Goal: Information Seeking & Learning: Learn about a topic

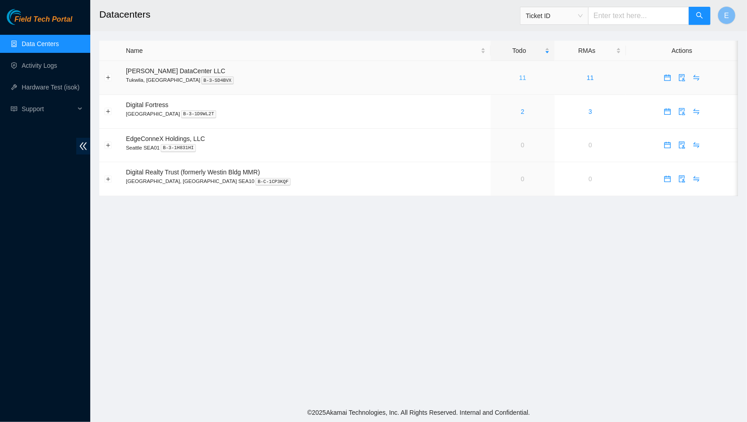
click at [519, 77] on link "11" at bounding box center [522, 77] width 7 height 7
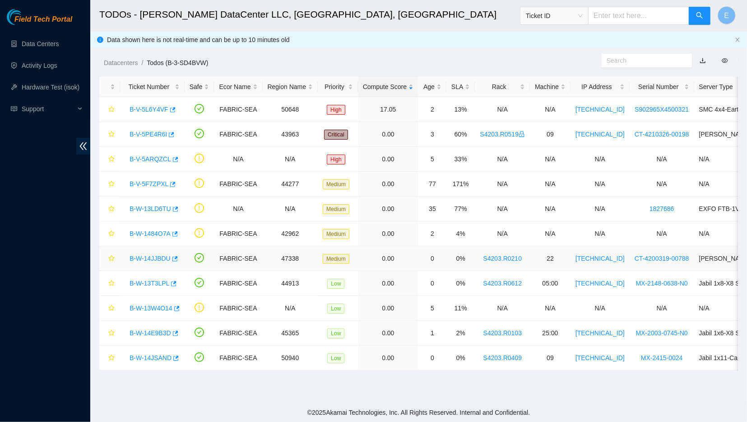
click at [144, 256] on link "B-W-14JJBDU" at bounding box center [150, 258] width 41 height 7
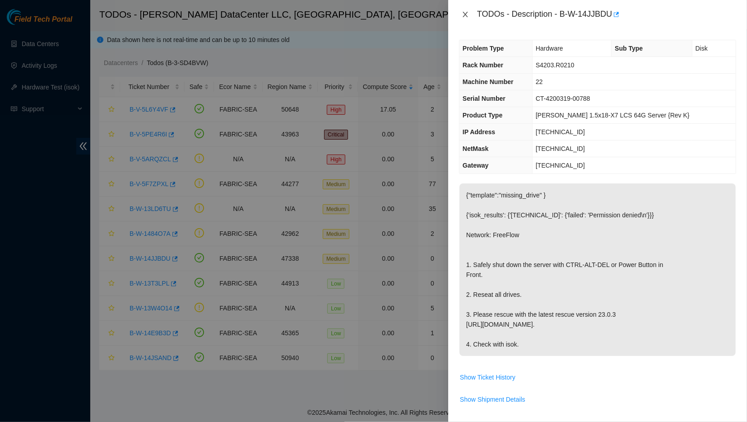
click at [463, 12] on icon "close" at bounding box center [465, 14] width 5 height 5
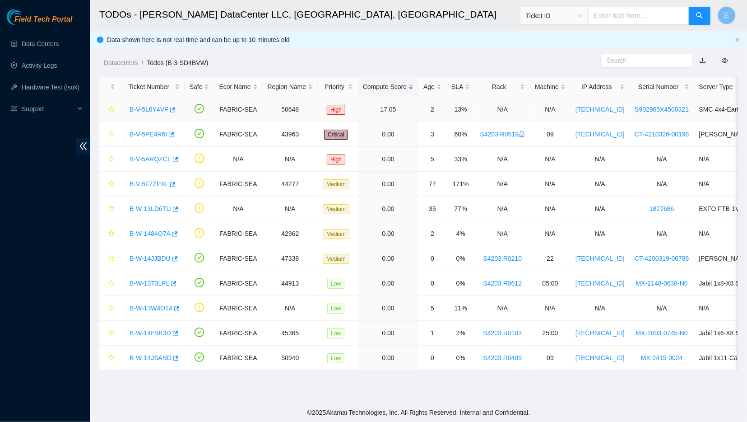
click at [152, 109] on link "B-V-5L6Y4VF" at bounding box center [149, 109] width 39 height 7
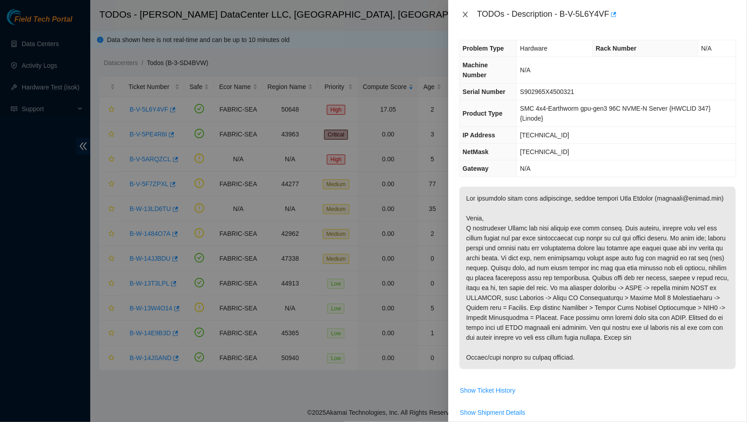
click at [461, 11] on button "Close" at bounding box center [465, 14] width 13 height 9
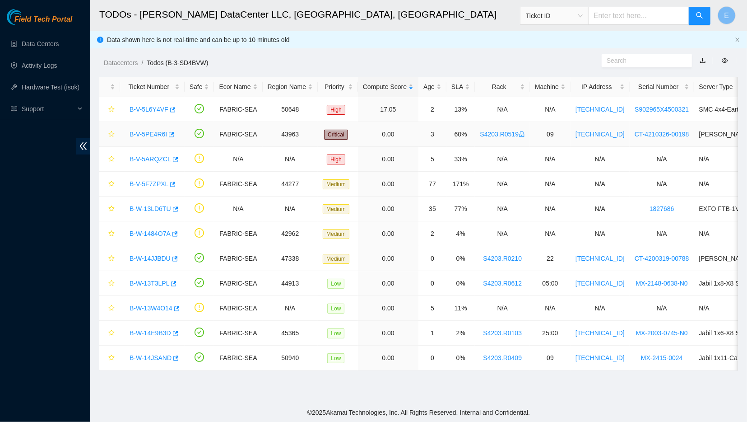
click at [141, 132] on link "B-V-5PE4R6I" at bounding box center [148, 133] width 37 height 7
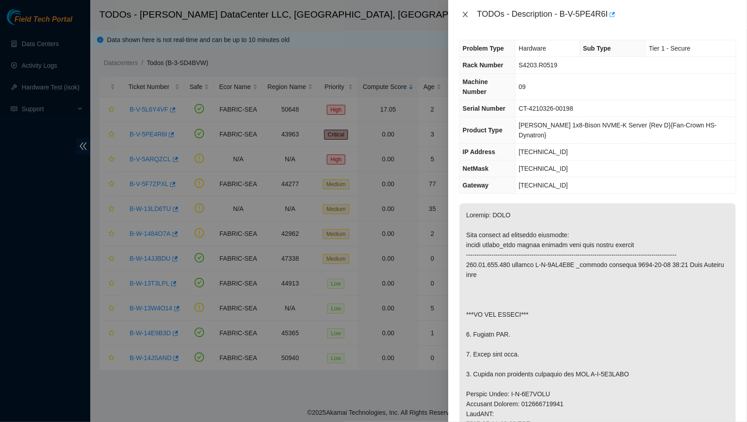
click at [466, 15] on icon "close" at bounding box center [465, 14] width 7 height 7
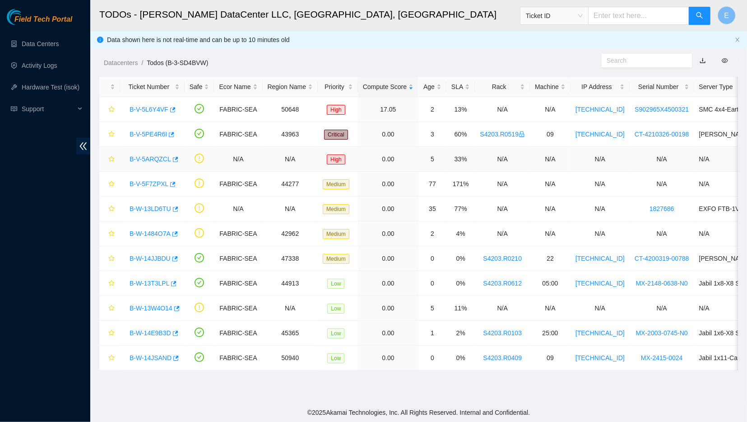
click at [151, 160] on link "B-V-5ARQZCL" at bounding box center [151, 158] width 42 height 7
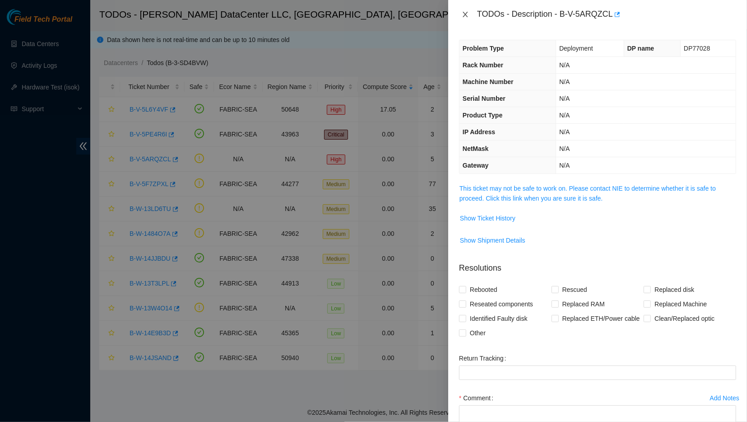
click at [463, 11] on icon "close" at bounding box center [465, 14] width 7 height 7
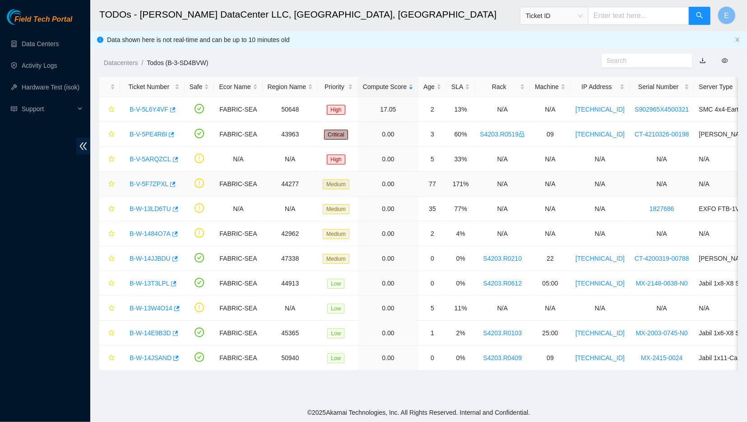
click at [153, 182] on link "B-V-5F7ZPXL" at bounding box center [149, 183] width 39 height 7
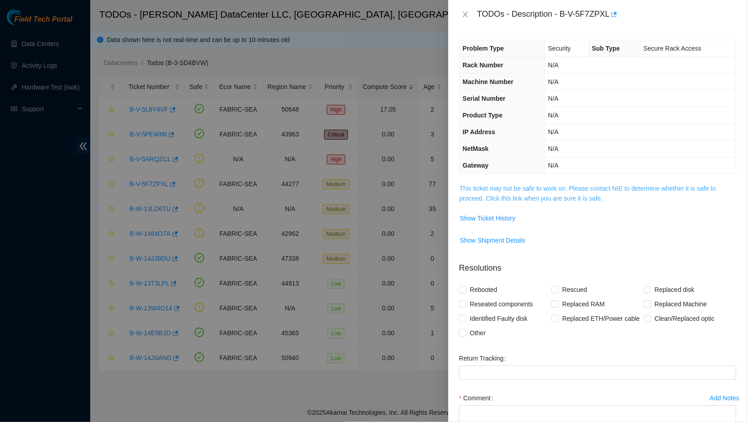
click at [558, 186] on link "This ticket may not be safe to work on. Please contact NIE to determine whether…" at bounding box center [588, 193] width 256 height 17
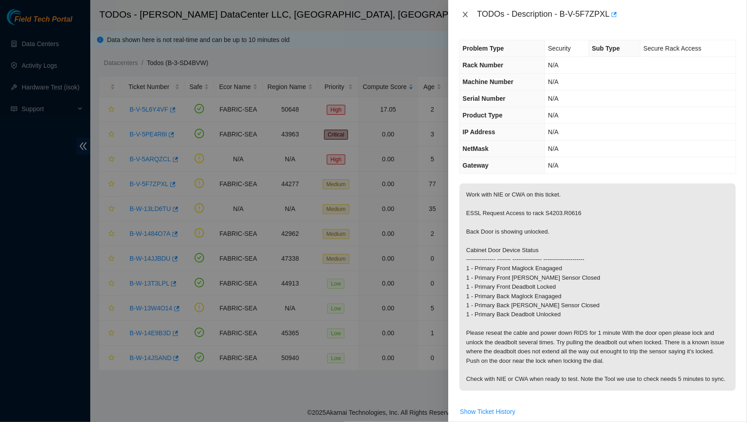
click at [466, 14] on icon "close" at bounding box center [465, 14] width 7 height 7
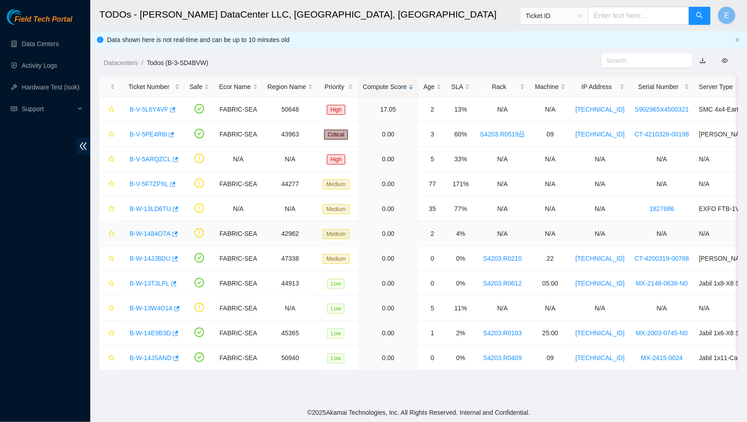
click at [144, 231] on link "B-W-1484O7A" at bounding box center [150, 233] width 41 height 7
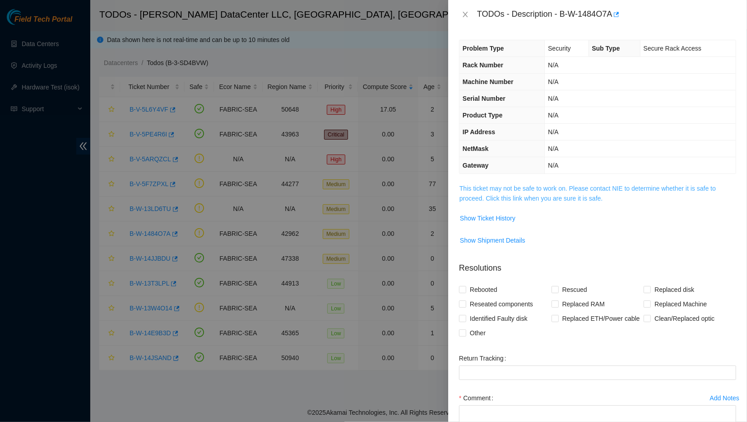
click at [489, 187] on link "This ticket may not be safe to work on. Please contact NIE to determine whether…" at bounding box center [588, 193] width 256 height 17
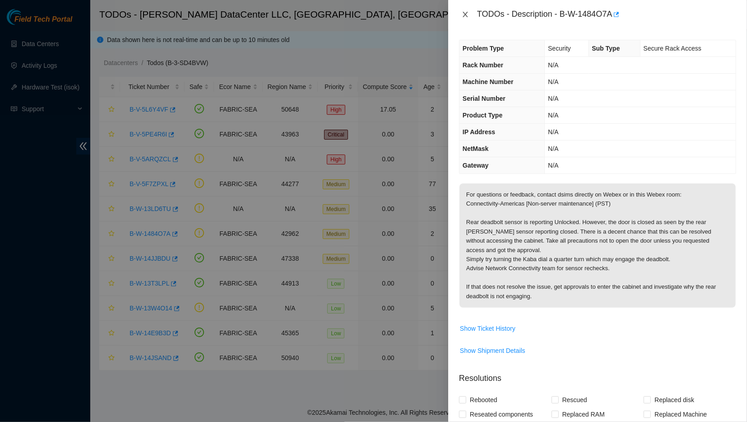
click at [464, 14] on icon "close" at bounding box center [465, 14] width 5 height 5
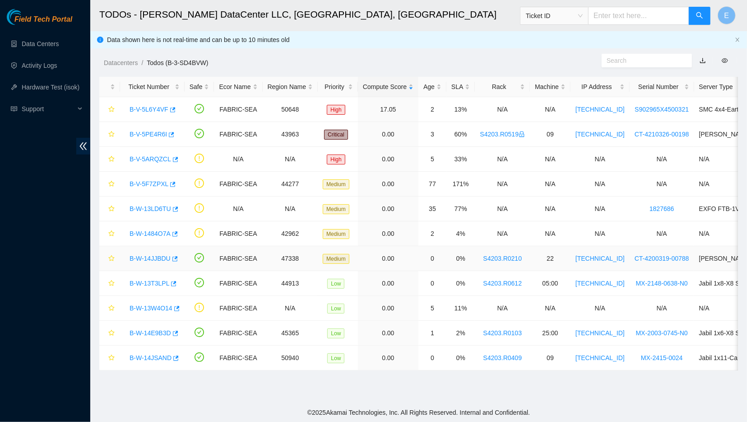
click at [147, 258] on link "B-W-14JJBDU" at bounding box center [150, 258] width 41 height 7
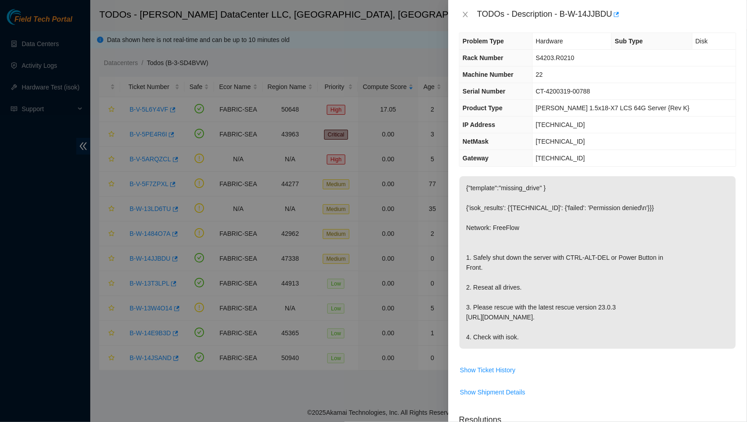
scroll to position [12, 0]
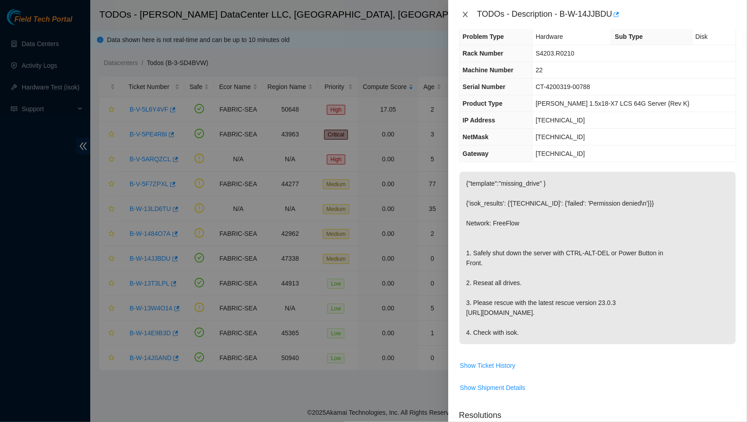
click at [464, 15] on icon "close" at bounding box center [465, 14] width 5 height 5
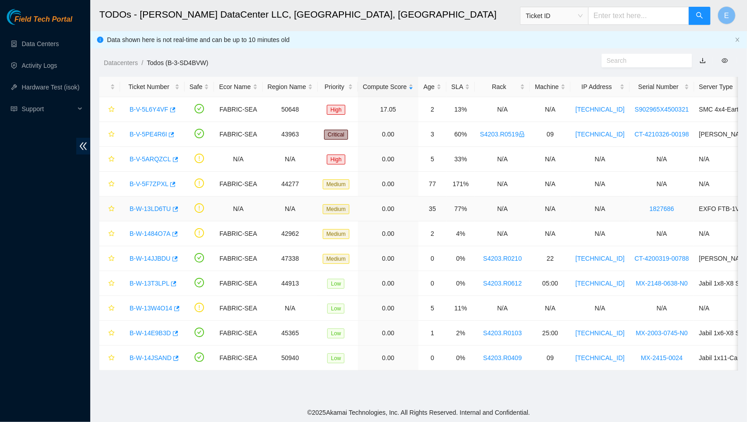
scroll to position [17, 0]
click at [149, 281] on link "B-W-13T3LPL" at bounding box center [150, 282] width 40 height 7
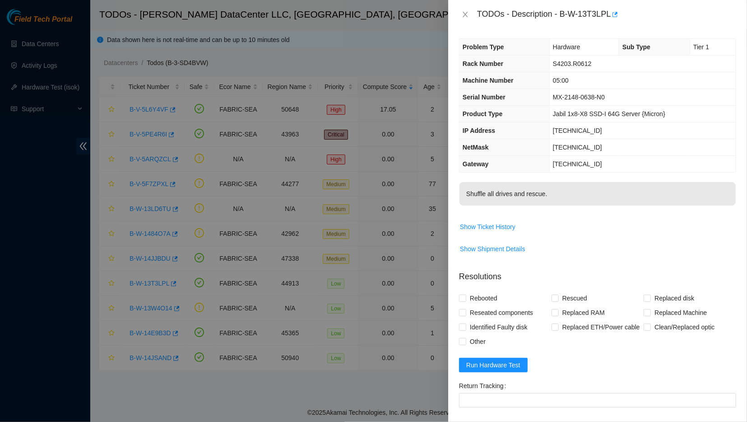
scroll to position [0, 0]
click at [466, 21] on div "TODOs - Description - B-W-13T3LPL" at bounding box center [597, 14] width 277 height 14
click at [466, 15] on icon "close" at bounding box center [465, 14] width 7 height 7
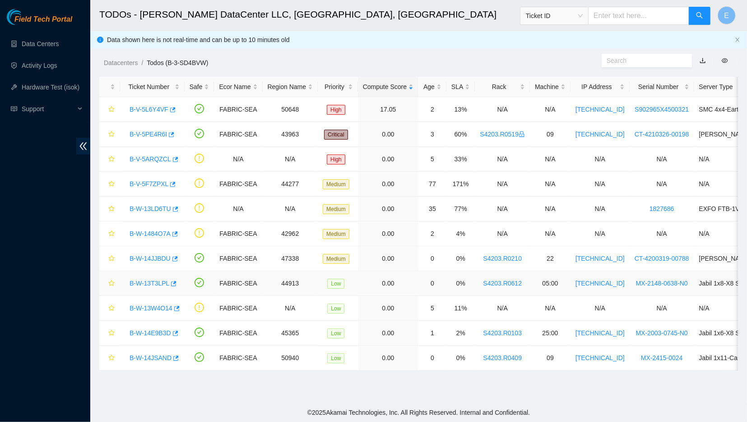
click at [152, 281] on link "B-W-13T3LPL" at bounding box center [150, 282] width 40 height 7
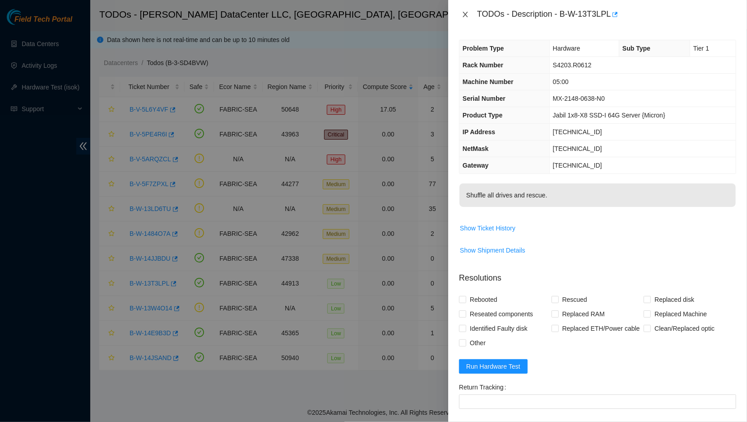
click at [463, 16] on icon "close" at bounding box center [465, 14] width 7 height 7
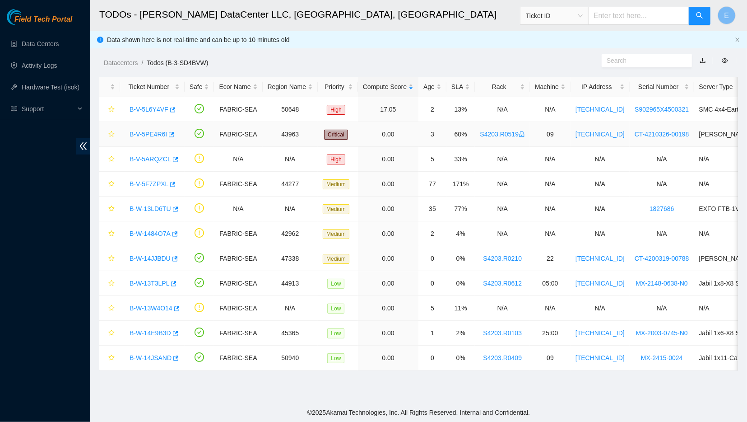
click at [153, 131] on link "B-V-5PE4R6I" at bounding box center [148, 133] width 37 height 7
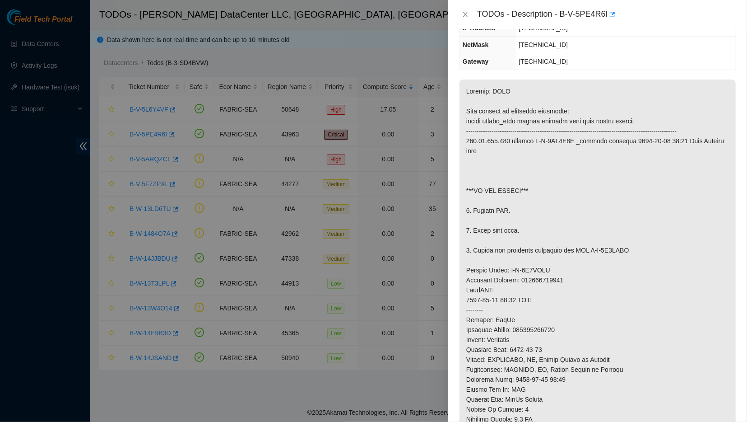
scroll to position [109, 0]
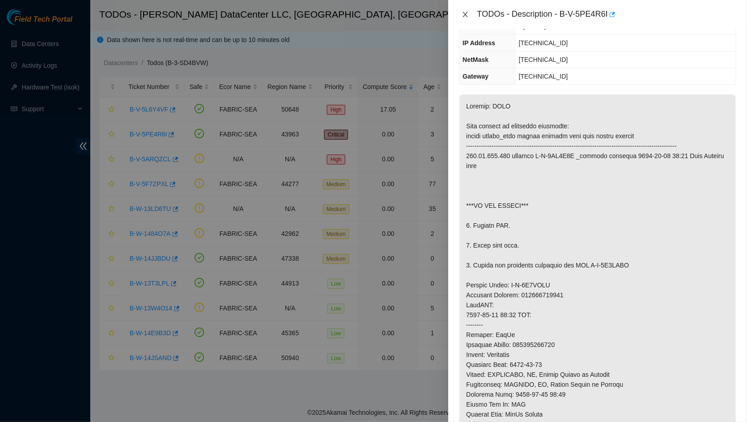
click at [465, 16] on icon "close" at bounding box center [465, 14] width 7 height 7
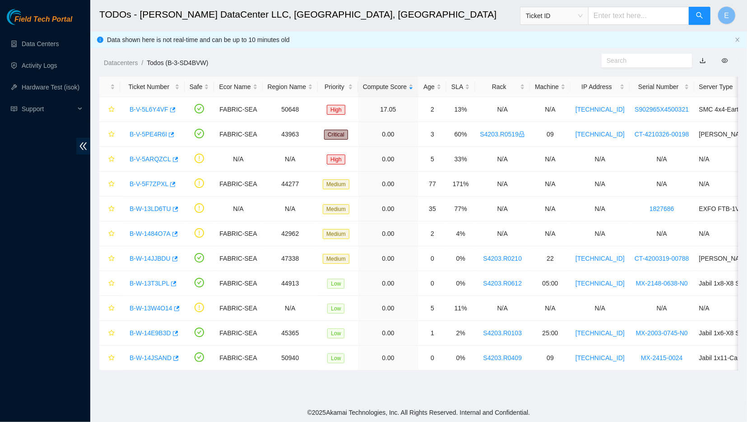
scroll to position [71, 0]
click at [331, 86] on div "Priority" at bounding box center [338, 87] width 30 height 10
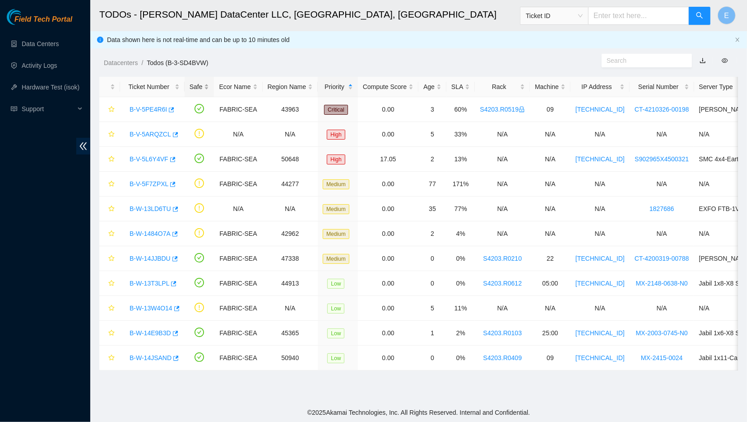
click at [207, 88] on div "Safe" at bounding box center [200, 87] width 20 height 10
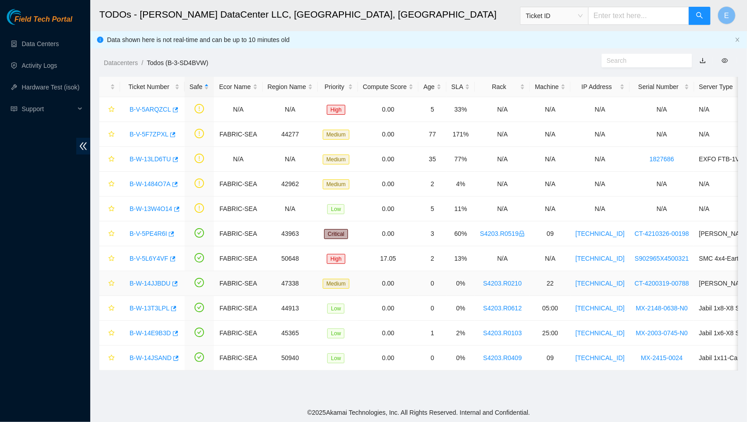
click at [146, 281] on link "B-W-14JJBDU" at bounding box center [150, 282] width 41 height 7
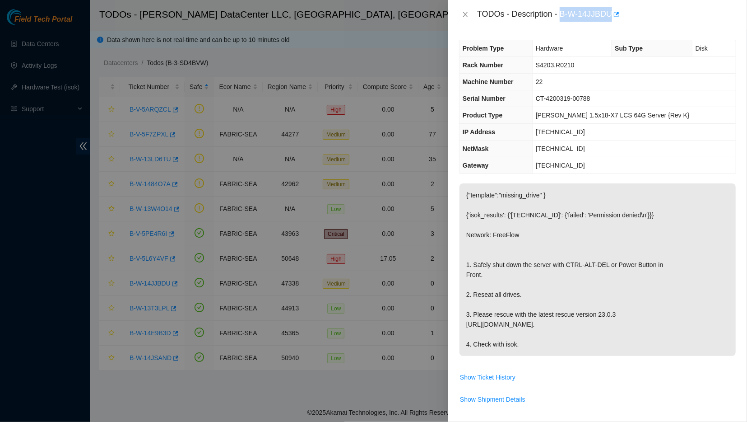
drag, startPoint x: 558, startPoint y: 14, endPoint x: 605, endPoint y: 14, distance: 47.0
click at [605, 14] on div "TODOs - Description - B-W-14JJBDU" at bounding box center [606, 14] width 259 height 14
copy div "B-W-14JJBDU"
click at [566, 10] on div "TODOs - Description - B-W-14JJBDU" at bounding box center [606, 14] width 259 height 14
drag, startPoint x: 559, startPoint y: 15, endPoint x: 606, endPoint y: 18, distance: 47.5
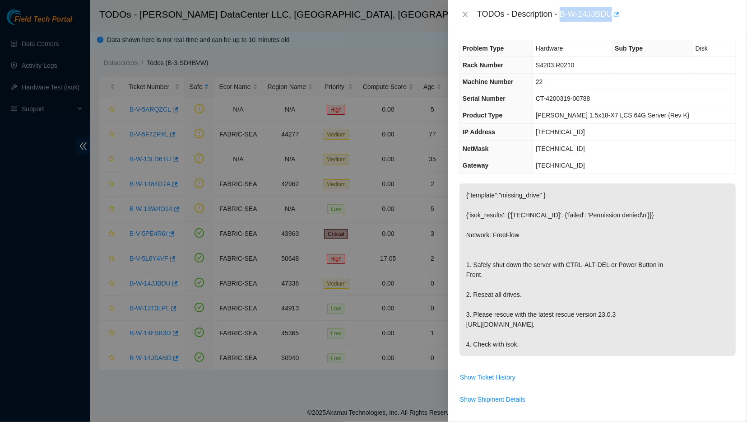
click at [606, 18] on div "TODOs - Description - B-W-14JJBDU" at bounding box center [606, 14] width 259 height 14
copy div "B-W-14JJBDU"
click at [543, 21] on div "TODOs - Description - B-W-14JJBDU" at bounding box center [606, 14] width 259 height 14
click at [617, 19] on div "TODOs - Description - B-W-14JJBDU" at bounding box center [606, 14] width 259 height 14
drag, startPoint x: 557, startPoint y: 14, endPoint x: 600, endPoint y: 367, distance: 355.7
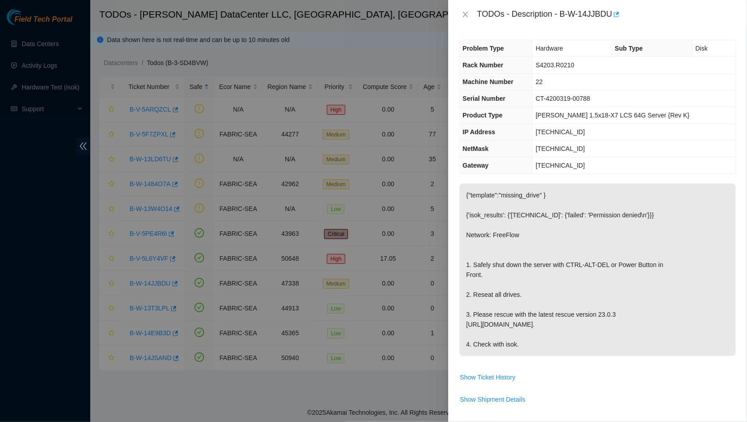
click at [600, 367] on div "TODOs - Description - B-W-14JJBDU Problem Type Hardware Sub Type Disk Rack Numb…" at bounding box center [597, 211] width 299 height 422
copy div "Problem Type Hardware Sub Type Disk Rack Number S4203.R0210 Machine Number 22 S…"
click at [330, 23] on div at bounding box center [373, 211] width 747 height 422
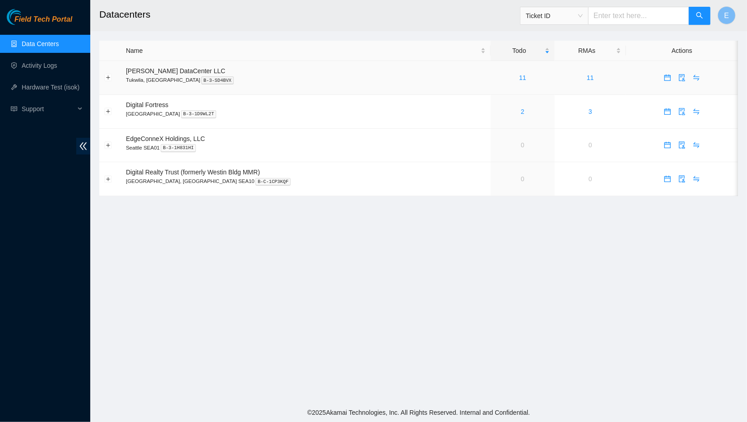
click at [497, 82] on div "11" at bounding box center [523, 78] width 54 height 10
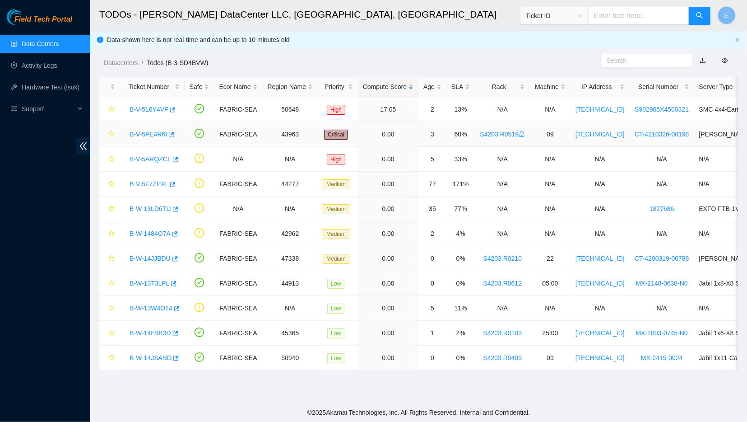
click at [142, 133] on link "B-V-5PE4R6I" at bounding box center [148, 133] width 37 height 7
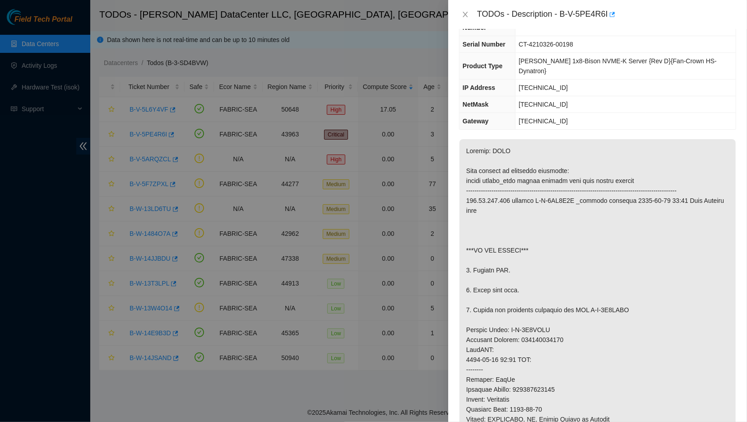
scroll to position [63, 0]
click at [465, 10] on button "Close" at bounding box center [465, 14] width 13 height 9
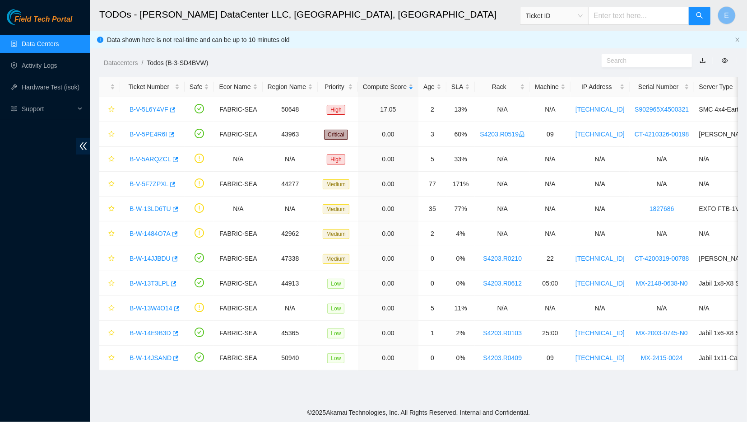
scroll to position [71, 0]
click at [205, 83] on div "Safe" at bounding box center [200, 87] width 20 height 10
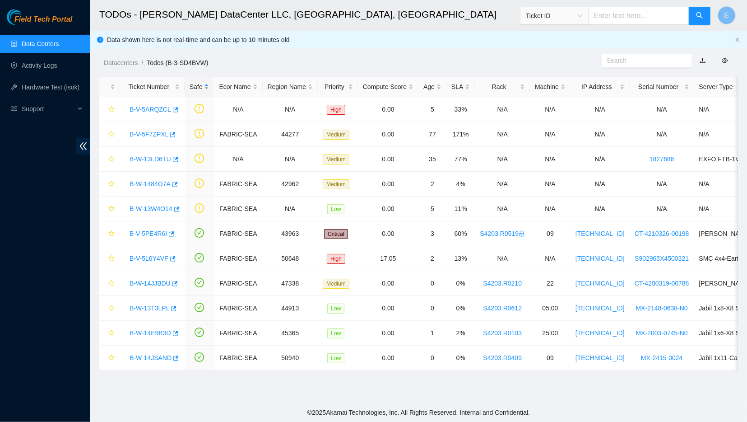
click at [205, 83] on div "Safe" at bounding box center [200, 87] width 20 height 10
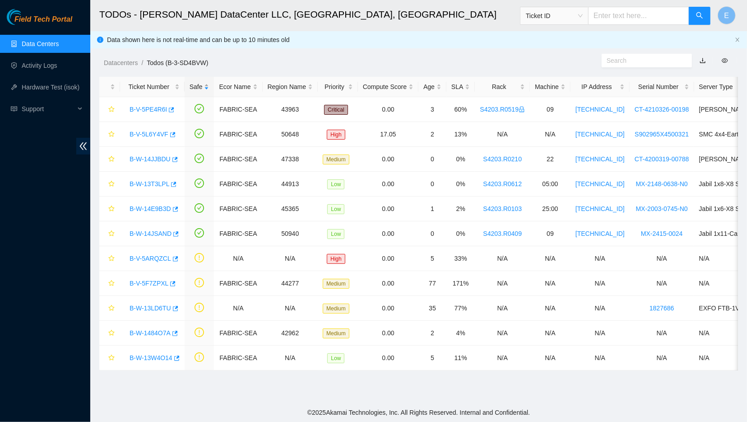
click at [205, 83] on div "Safe" at bounding box center [200, 87] width 20 height 10
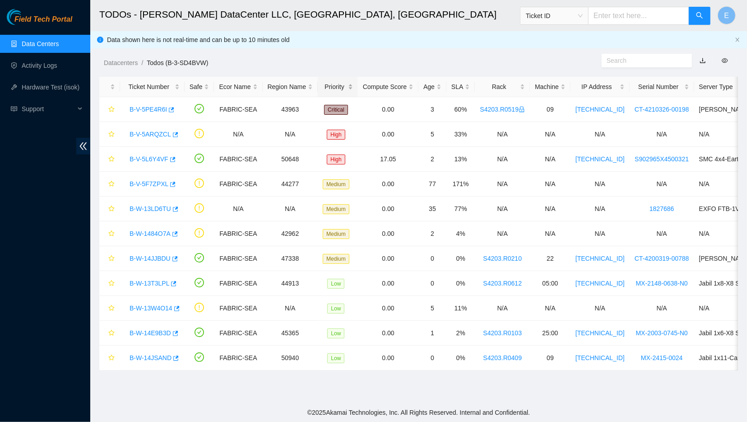
click at [333, 86] on div "Priority" at bounding box center [338, 87] width 30 height 10
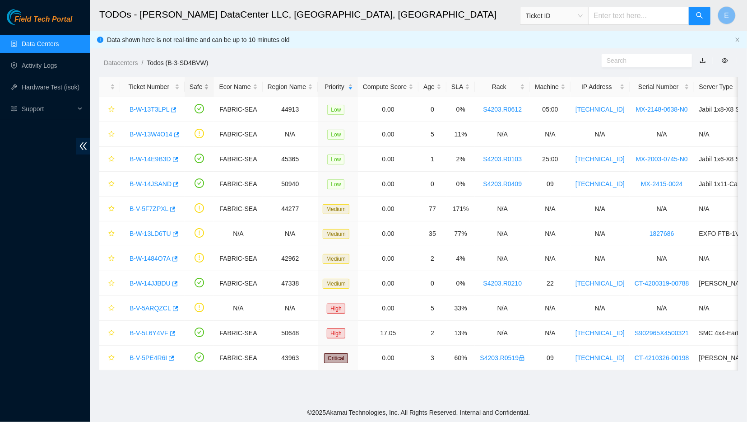
click at [197, 88] on div "Safe" at bounding box center [200, 87] width 20 height 10
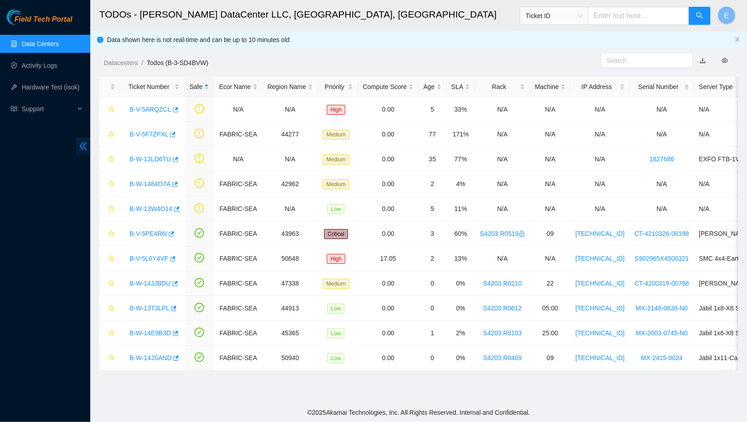
click at [84, 145] on icon "double-left" at bounding box center [83, 145] width 9 height 9
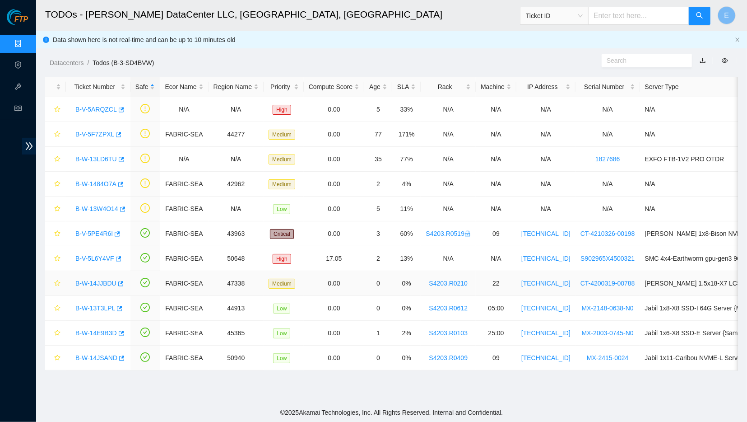
click at [102, 284] on link "B-W-14JJBDU" at bounding box center [95, 282] width 41 height 7
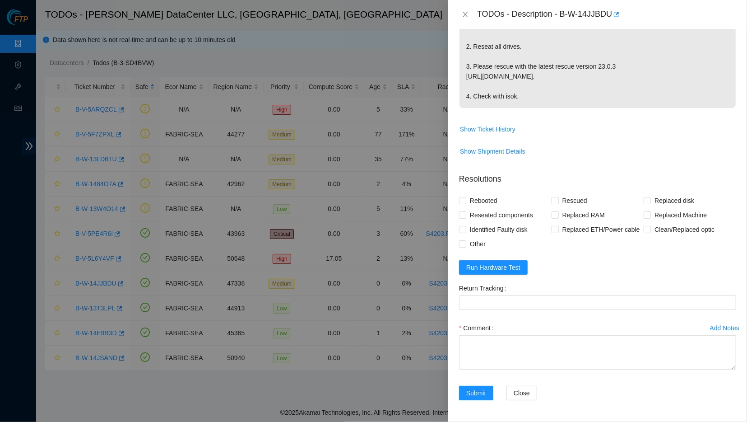
scroll to position [0, 0]
